Goal: Communication & Community: Answer question/provide support

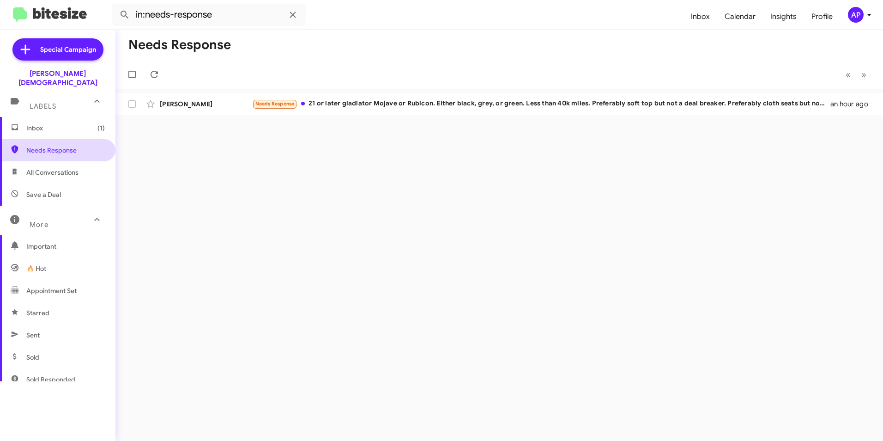
click at [42, 145] on span "Needs Response" at bounding box center [65, 149] width 79 height 9
click at [62, 145] on span "Needs Response" at bounding box center [65, 149] width 79 height 9
click at [48, 145] on span "Needs Response" at bounding box center [65, 149] width 79 height 9
click at [325, 185] on div "Needs Response « Previous » Next [PERSON_NAME] Needs Response 21 or later gladi…" at bounding box center [499, 235] width 768 height 411
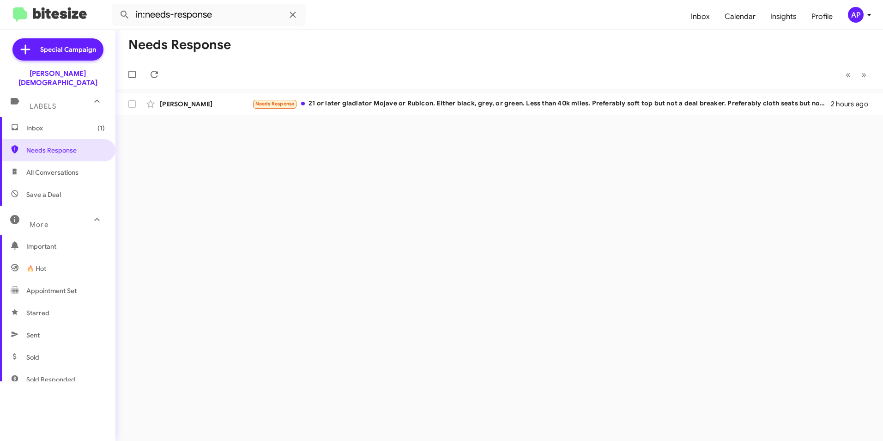
click at [348, 156] on div "Needs Response « Previous » Next [PERSON_NAME] Needs Response 21 or later gladi…" at bounding box center [499, 235] width 768 height 411
click at [43, 145] on span "Needs Response" at bounding box center [65, 149] width 79 height 9
click at [51, 145] on span "Needs Response" at bounding box center [65, 149] width 79 height 9
click at [49, 145] on span "Needs Response" at bounding box center [65, 149] width 79 height 9
drag, startPoint x: 278, startPoint y: 241, endPoint x: 265, endPoint y: 246, distance: 13.5
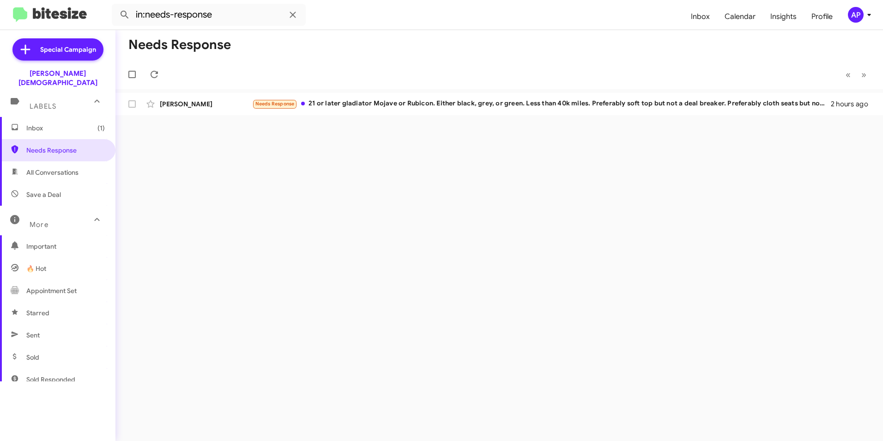
click at [274, 243] on div "Needs Response « Previous » Next [PERSON_NAME] Needs Response 21 or later gladi…" at bounding box center [499, 235] width 768 height 411
click at [56, 145] on span "Needs Response" at bounding box center [65, 149] width 79 height 9
click at [443, 248] on div "Needs Response « Previous » Next [PERSON_NAME] Needs Response 21 or later gladi…" at bounding box center [499, 235] width 768 height 411
click at [596, 212] on div "Needs Response « Previous » Next [PERSON_NAME] Needs Response 21 or later gladi…" at bounding box center [499, 235] width 768 height 411
click at [37, 146] on span "Needs Response" at bounding box center [57, 150] width 115 height 22
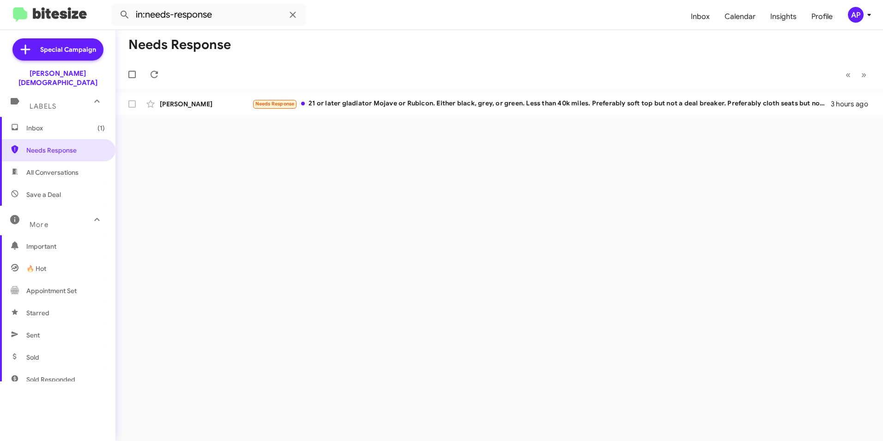
click at [408, 199] on div "Needs Response « Previous » Next [PERSON_NAME] Needs Response 21 or later gladi…" at bounding box center [499, 235] width 768 height 411
click at [55, 145] on span "Needs Response" at bounding box center [65, 149] width 79 height 9
click at [59, 145] on span "Needs Response" at bounding box center [65, 149] width 79 height 9
click at [40, 145] on span "Needs Response" at bounding box center [65, 149] width 79 height 9
